Goal: Find specific page/section: Find specific page/section

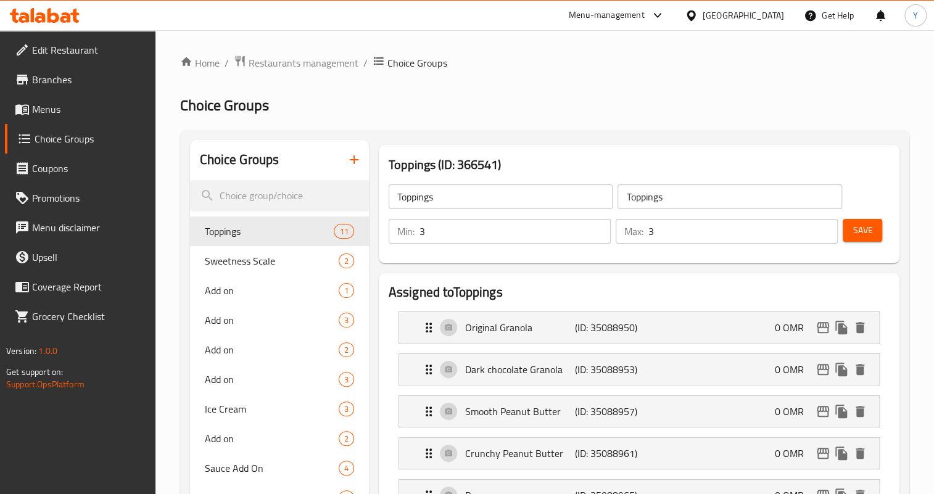
scroll to position [314, 0]
click at [773, 10] on div "Oman" at bounding box center [742, 16] width 81 height 14
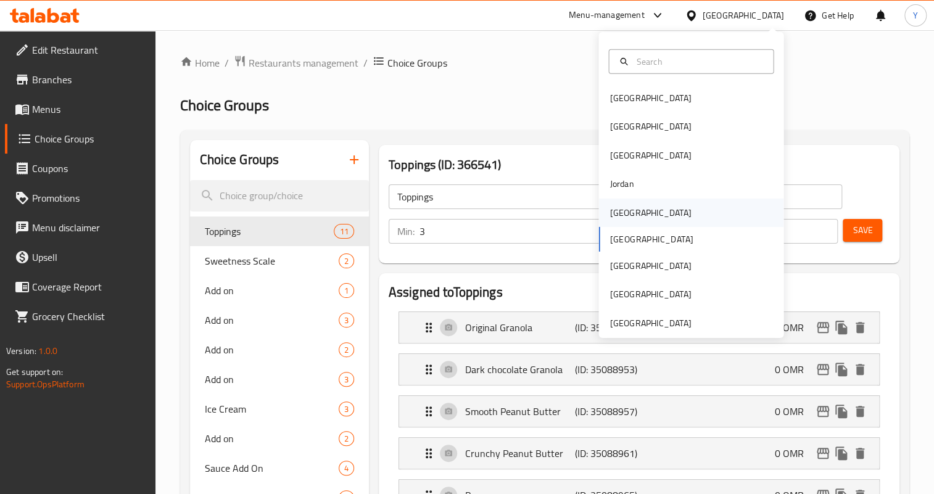
click at [623, 216] on div "[GEOGRAPHIC_DATA]" at bounding box center [649, 212] width 81 height 14
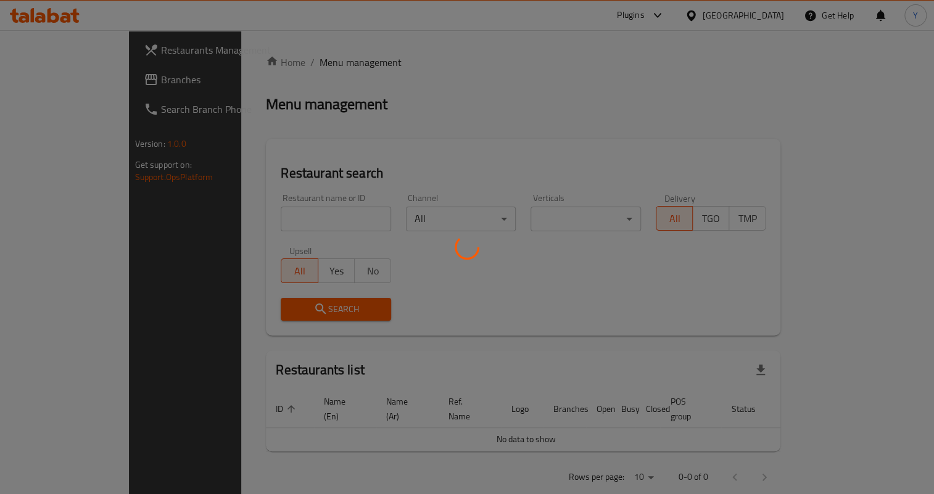
click at [113, 72] on div at bounding box center [467, 247] width 934 height 494
click at [105, 83] on div at bounding box center [467, 247] width 934 height 494
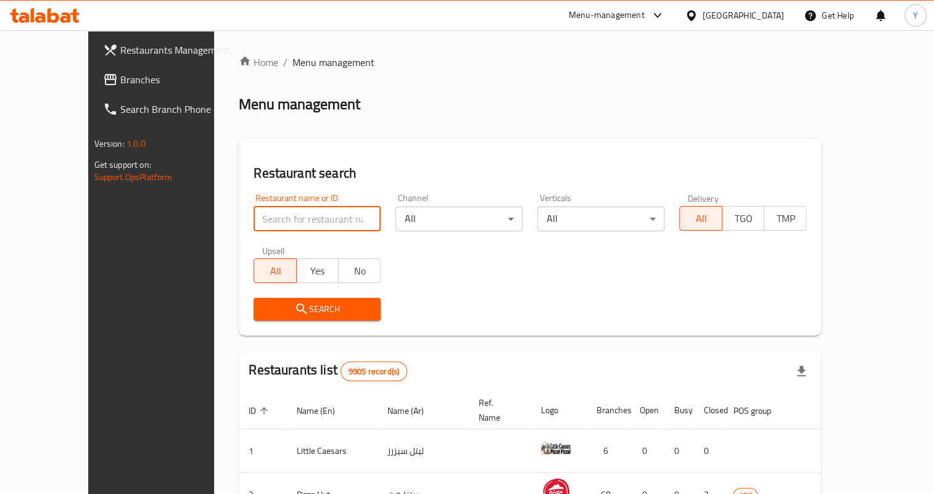
click at [287, 212] on input "search" at bounding box center [316, 219] width 127 height 25
click at [120, 78] on span "Branches" at bounding box center [177, 79] width 114 height 15
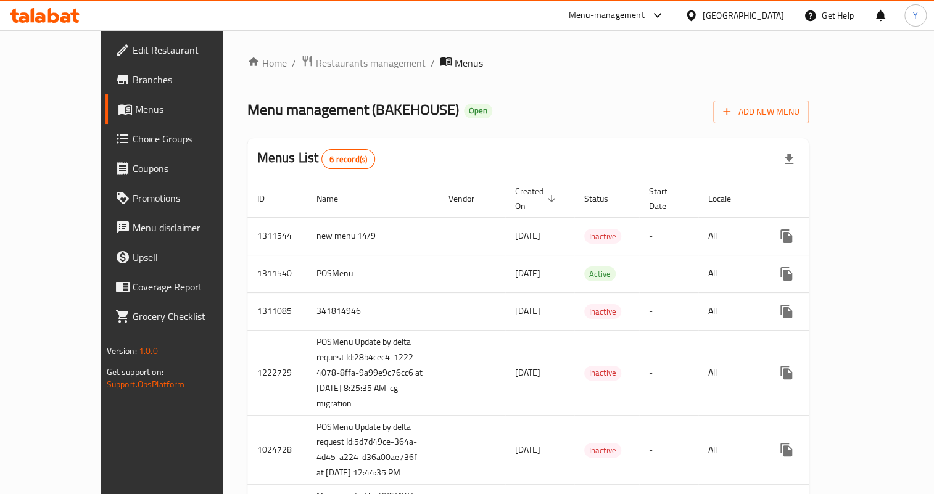
click at [770, 17] on div "Oman" at bounding box center [742, 16] width 81 height 14
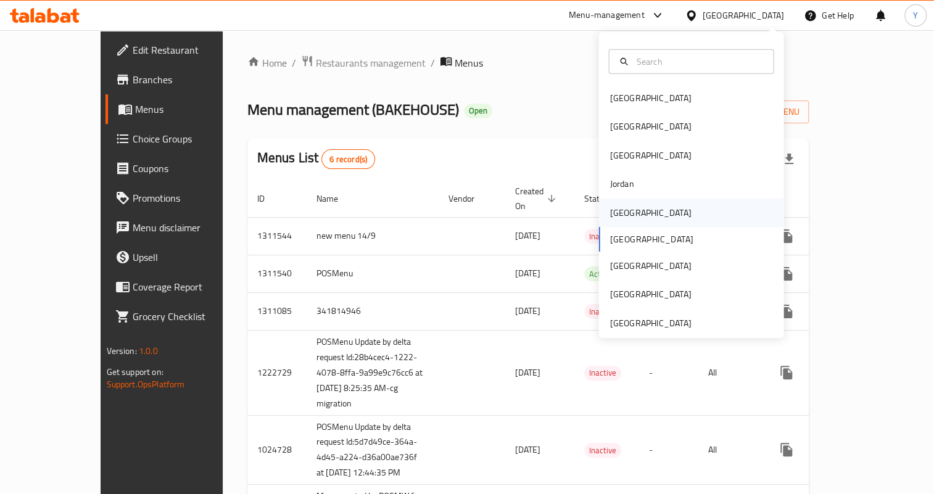
click at [627, 214] on div "[GEOGRAPHIC_DATA]" at bounding box center [649, 212] width 101 height 28
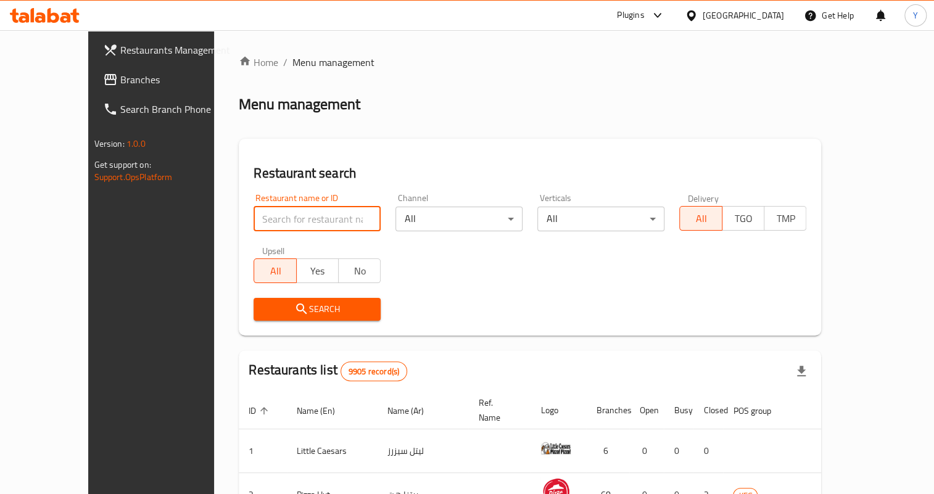
click at [281, 207] on input "search" at bounding box center [316, 219] width 127 height 25
paste input "Bun Squared"
type input "Bun Squared"
click button "Search" at bounding box center [316, 309] width 127 height 23
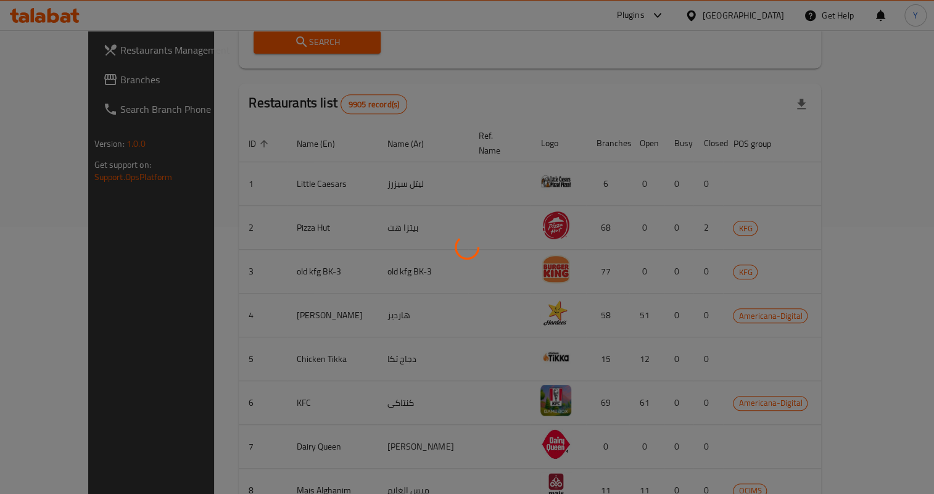
scroll to position [280, 0]
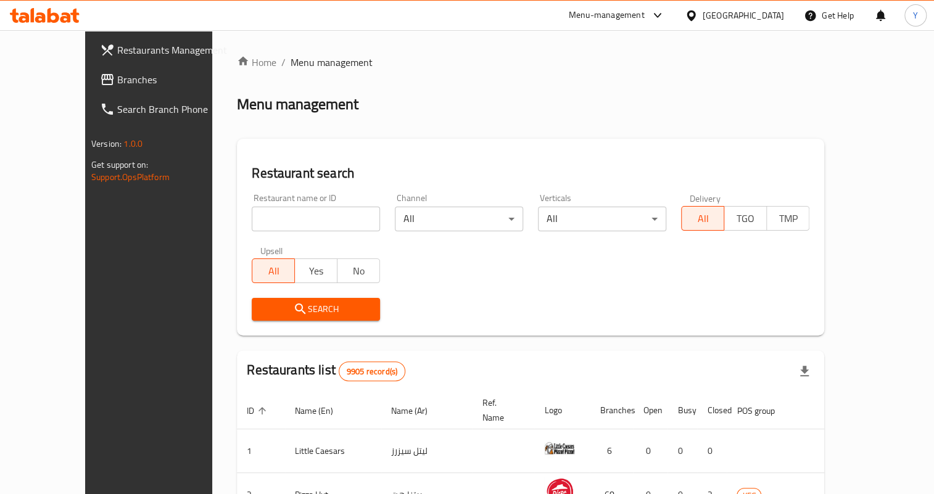
click at [290, 227] on input "search" at bounding box center [316, 219] width 128 height 25
paste input "Bun Squared"
type input "Bun Squared"
click button "Search" at bounding box center [316, 309] width 128 height 23
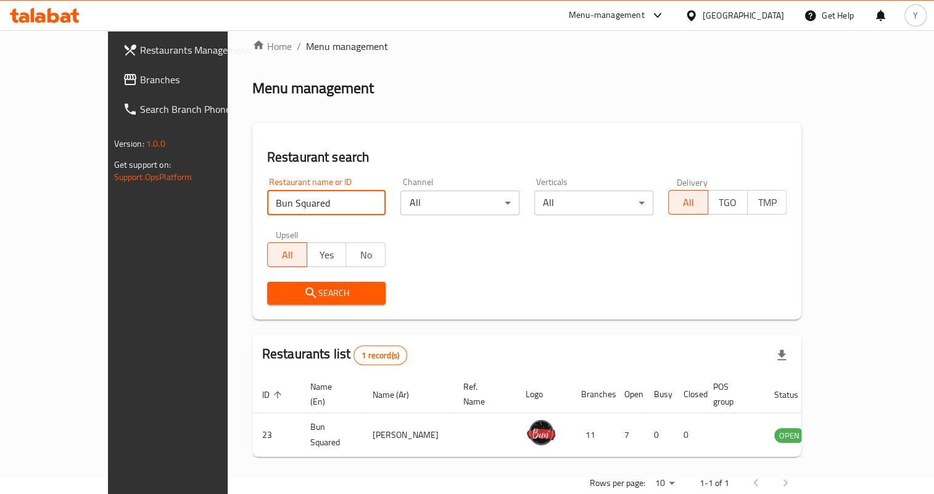
scroll to position [31, 0]
